Goal: Task Accomplishment & Management: Manage account settings

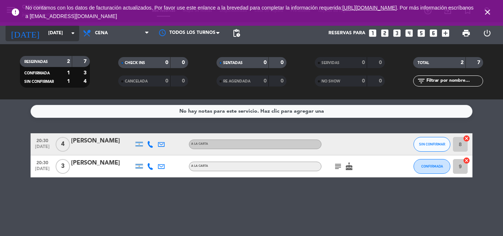
click at [72, 30] on icon "arrow_drop_down" at bounding box center [72, 33] width 9 height 9
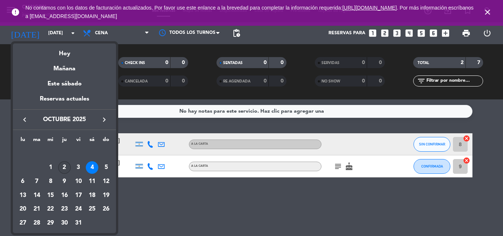
click at [63, 164] on div "2" at bounding box center [64, 167] width 13 height 13
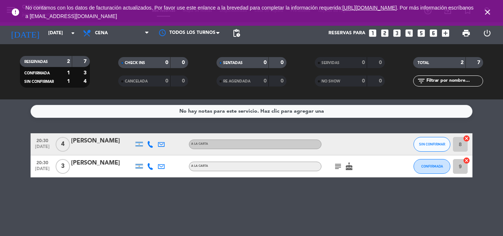
type input "[DEMOGRAPHIC_DATA][DATE]"
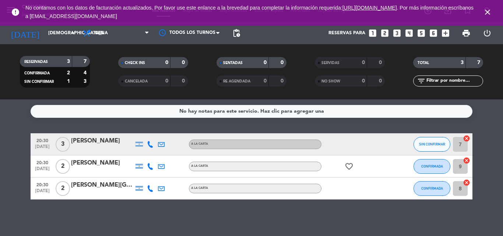
click at [116, 216] on div "No hay notas para este servicio. Haz clic para agregar una 20:30 [DATE] 3 [PERS…" at bounding box center [251, 167] width 503 height 137
click at [483, 10] on icon "close" at bounding box center [487, 12] width 9 height 9
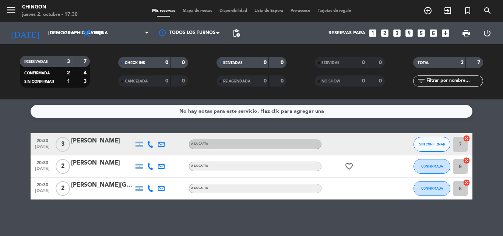
click at [111, 148] on div at bounding box center [102, 149] width 63 height 6
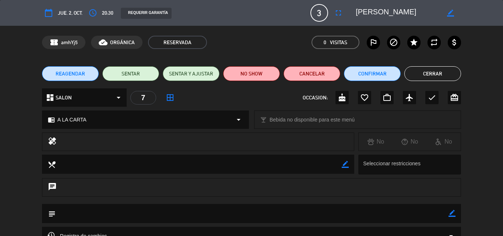
click at [172, 98] on icon "border_all" at bounding box center [170, 97] width 9 height 9
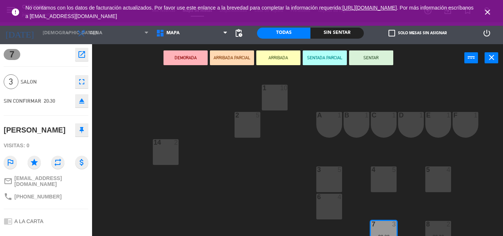
click at [487, 6] on span "close" at bounding box center [488, 12] width 20 height 20
click at [486, 11] on icon "close" at bounding box center [487, 12] width 9 height 9
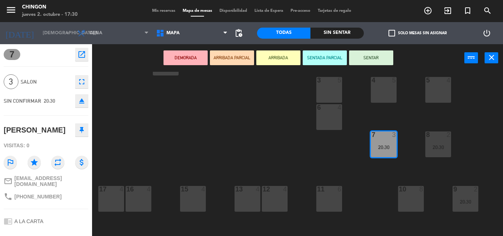
scroll to position [96, 0]
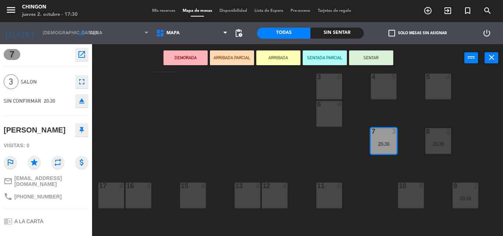
click at [406, 199] on div "10 8" at bounding box center [411, 196] width 26 height 26
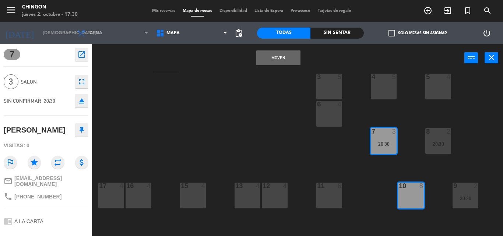
click at [292, 56] on button "Mover" at bounding box center [278, 57] width 44 height 15
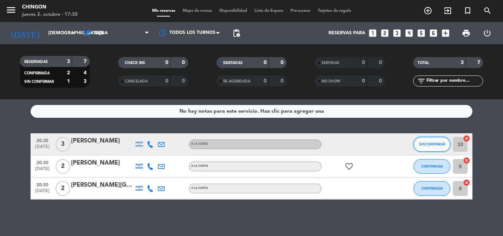
click at [440, 145] on span "SIN CONFIRMAR" at bounding box center [432, 144] width 26 height 4
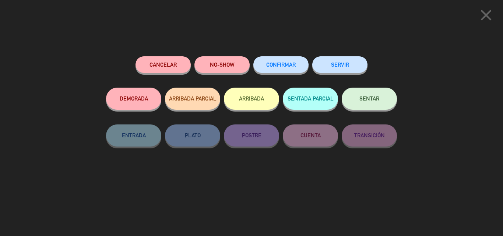
click at [275, 63] on span "CONFIRMAR" at bounding box center [280, 64] width 29 height 6
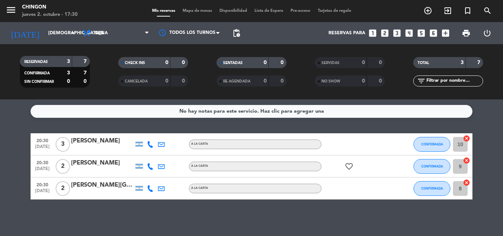
click at [235, 10] on span "Disponibilidad" at bounding box center [233, 11] width 35 height 4
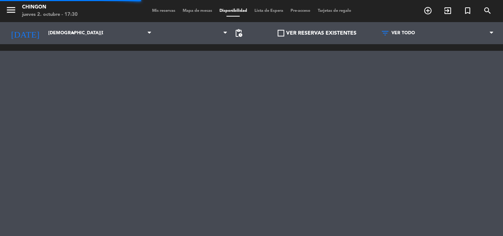
click at [261, 9] on span "Lista de Espera" at bounding box center [269, 11] width 36 height 4
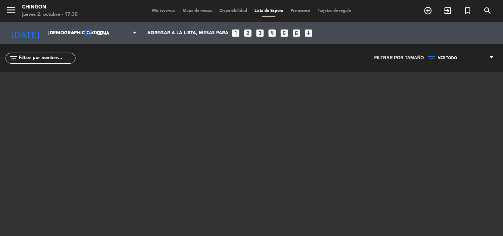
click at [159, 5] on div "menu Chingon [DATE] 2. octubre - 17:30 Mis reservas Mapa de mesas Disponibilida…" at bounding box center [251, 11] width 503 height 22
click at [161, 9] on span "Mis reservas" at bounding box center [163, 11] width 31 height 4
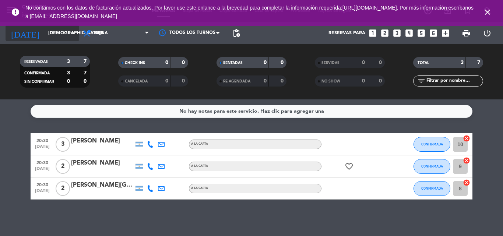
click at [46, 33] on input "[DEMOGRAPHIC_DATA][DATE]" at bounding box center [76, 33] width 62 height 13
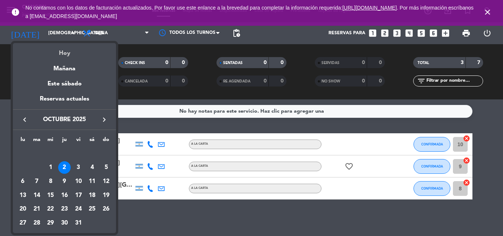
click at [64, 52] on div "Hoy" at bounding box center [64, 50] width 103 height 15
